Goal: Find specific page/section: Find specific page/section

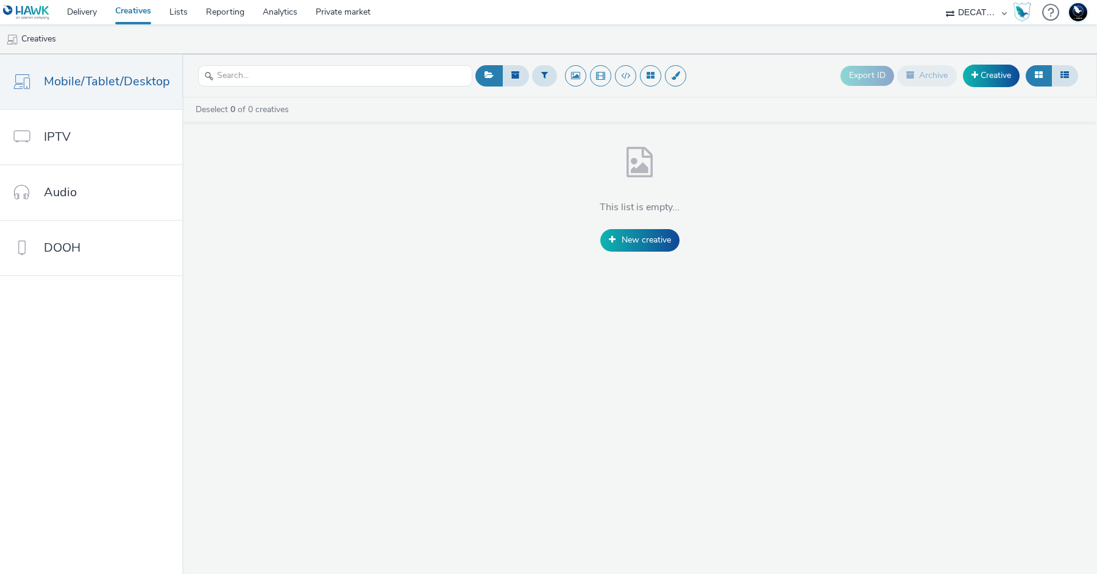
click at [982, 16] on select "75 Media A8 Media Group ABI Media Abkom AB Abovo Ace & [PERSON_NAME] Ad-on Medi…" at bounding box center [975, 12] width 73 height 24
select select "ac009755-aa48-4799-8050-7a339a378eb8"
click at [939, 0] on select "75 Media A8 Media Group ABI Media Abkom AB Abovo Ace & [PERSON_NAME] Ad-on Medi…" at bounding box center [975, 12] width 73 height 24
select select "79162ed7-0017-4339-93b0-3399b708648f"
click at [968, 9] on select "AZERION AZERION APAC AZERION AUSTRIA AZERION BEL - ADEXPERTS AZERION BRAZIL AZE…" at bounding box center [975, 12] width 73 height 24
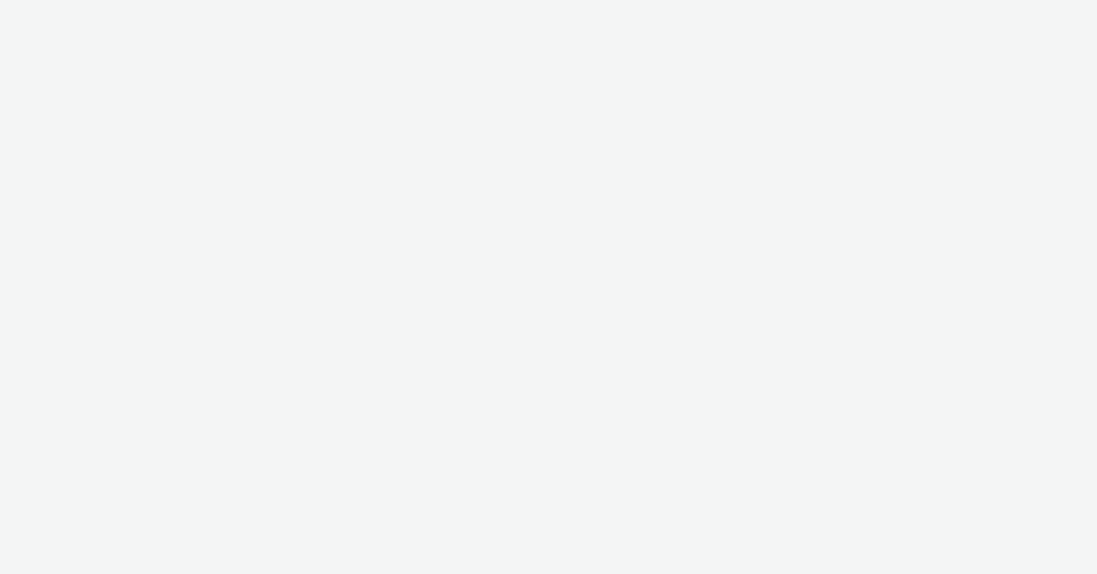
select select "ac009755-aa48-4799-8050-7a339a378eb8"
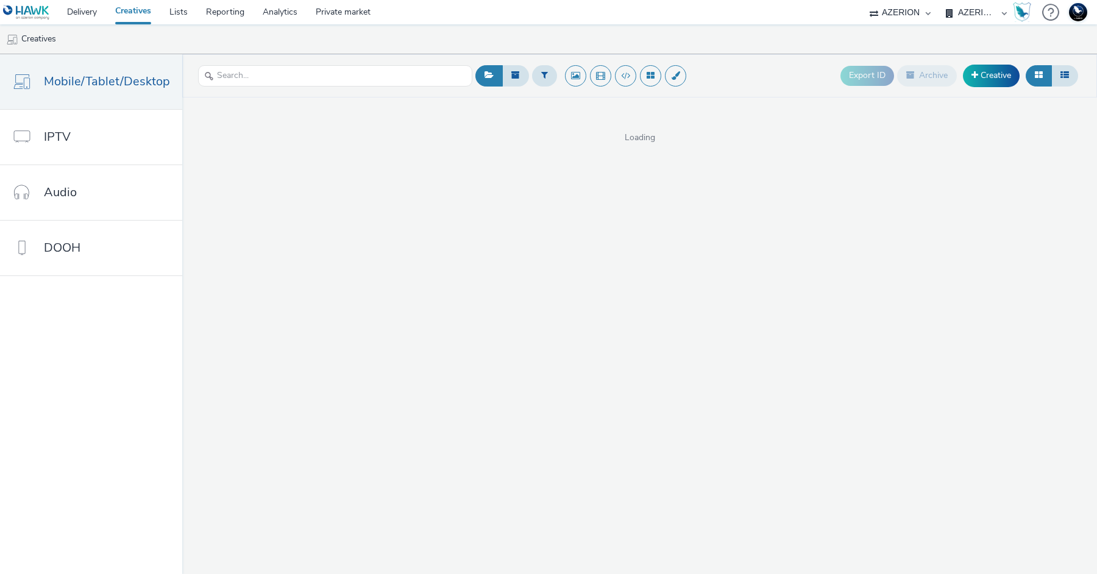
click at [971, 11] on select "AZERION AZERION APAC AZERION AUSTRIA AZERION BEL - ADEXPERTS AZERION BRAZIL AZE…" at bounding box center [975, 12] width 73 height 24
select select "72d91114-7b95-43df-950f-d064ccca4203"
click at [939, 0] on select "AZERION AZERION APAC AZERION AUSTRIA AZERION BEL - ADEXPERTS AZERION BRAZIL AZE…" at bounding box center [975, 12] width 73 height 24
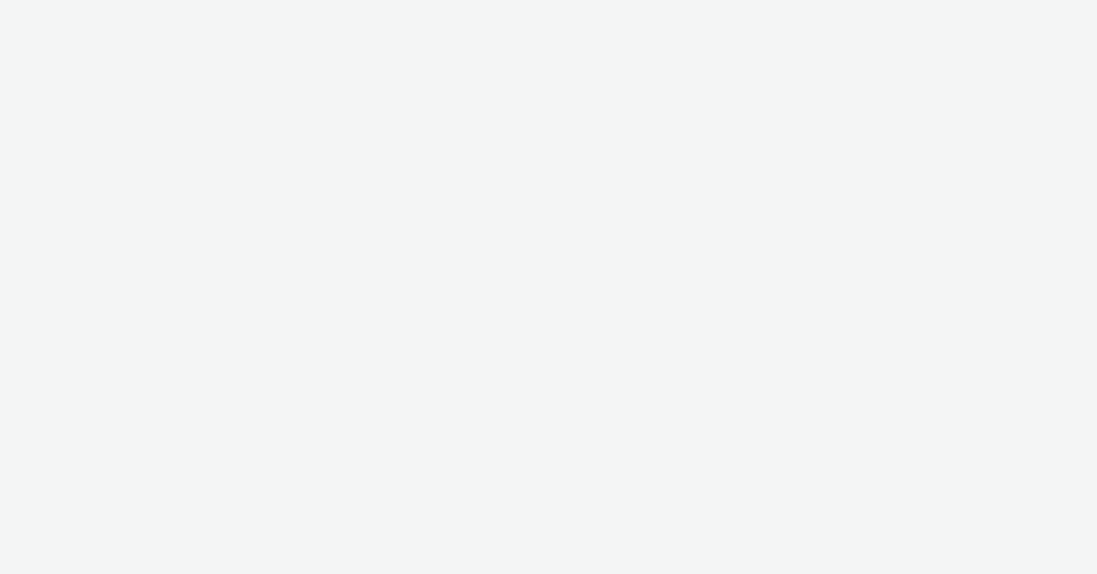
select select "ac009755-aa48-4799-8050-7a339a378eb8"
select select "72d91114-7b95-43df-950f-d064ccca4203"
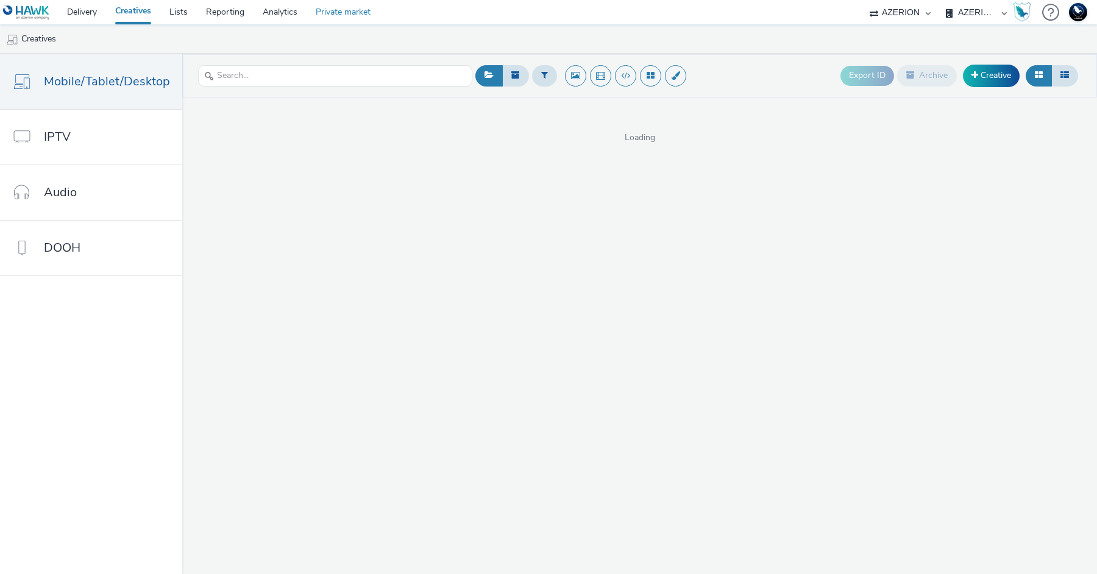
click at [360, 20] on link "Private market" at bounding box center [342, 12] width 73 height 24
